Goal: Navigation & Orientation: Find specific page/section

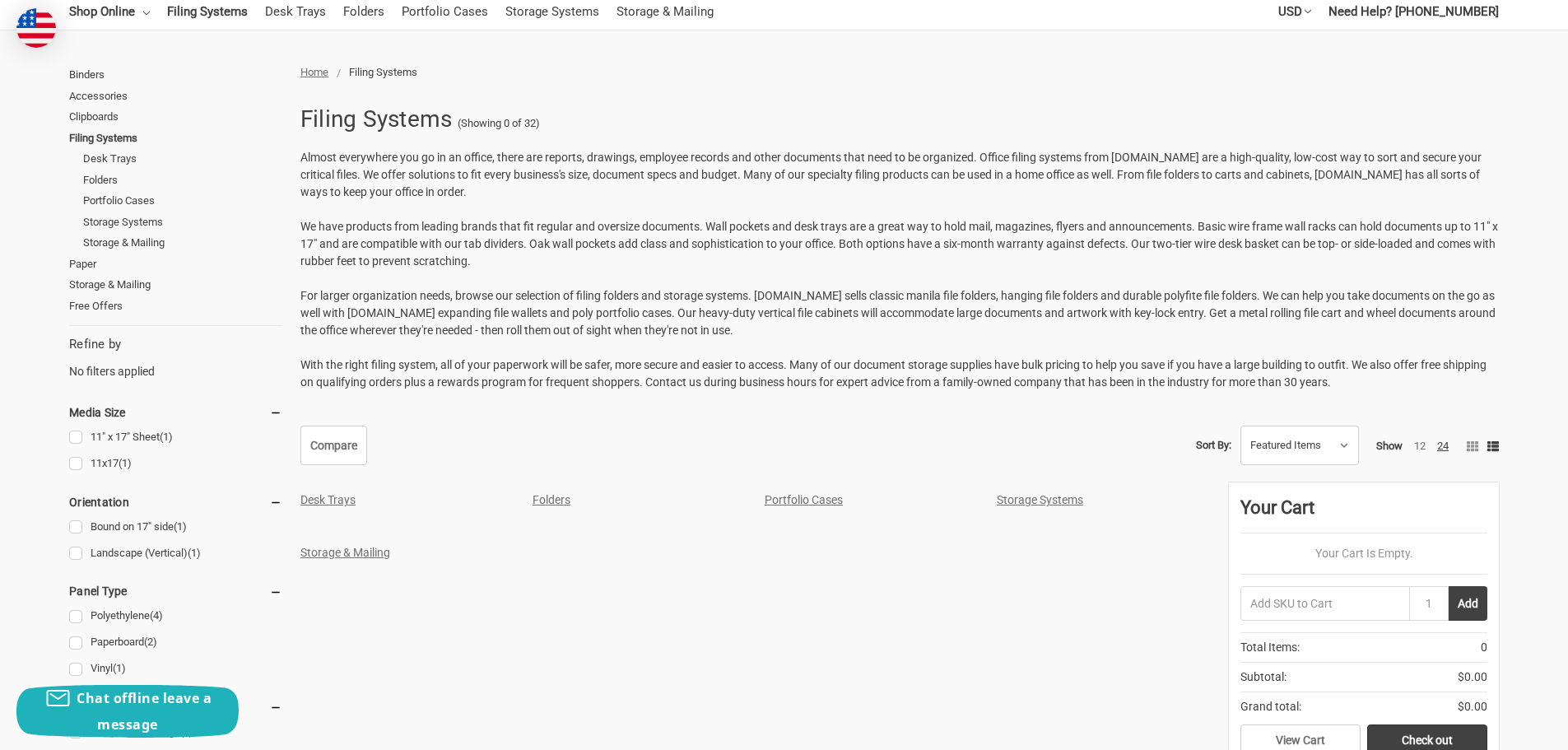
click at [1017, 500] on link "Storage Systems" at bounding box center [1039, 499] width 86 height 13
